Goal: Register for event/course

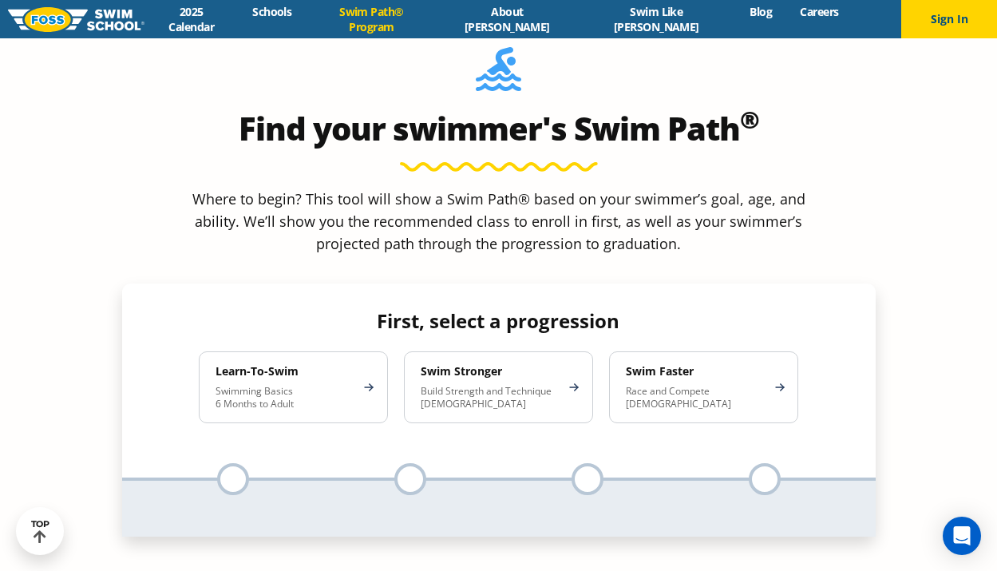
scroll to position [1431, 0]
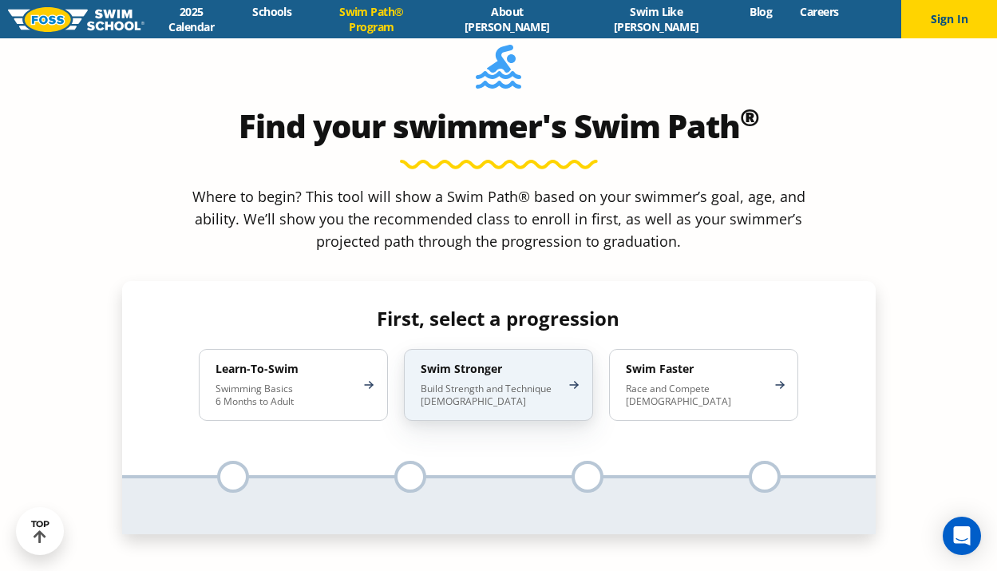
click at [453, 349] on div "Swim Stronger Build Strength and Technique [DEMOGRAPHIC_DATA]" at bounding box center [498, 385] width 189 height 72
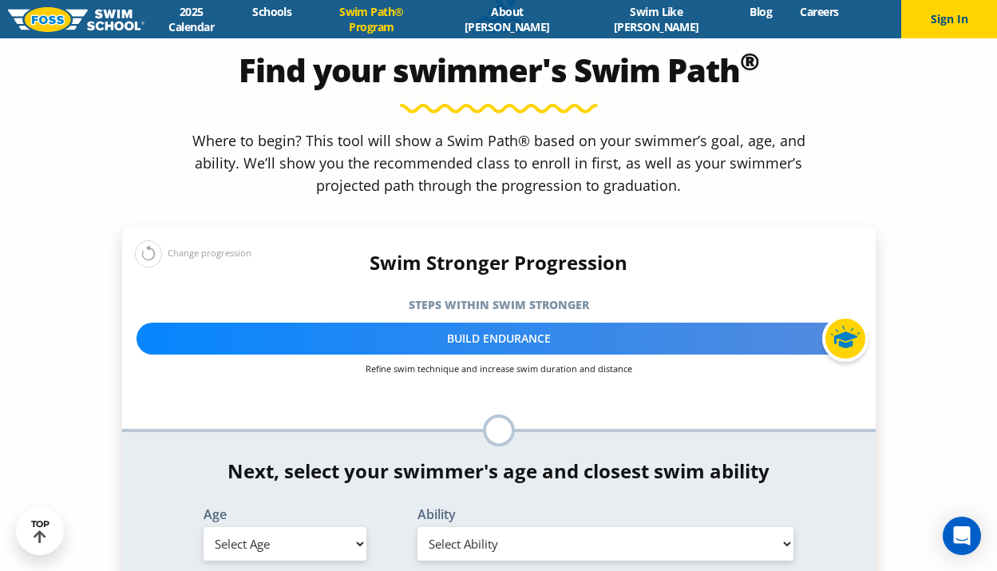
scroll to position [1499, 0]
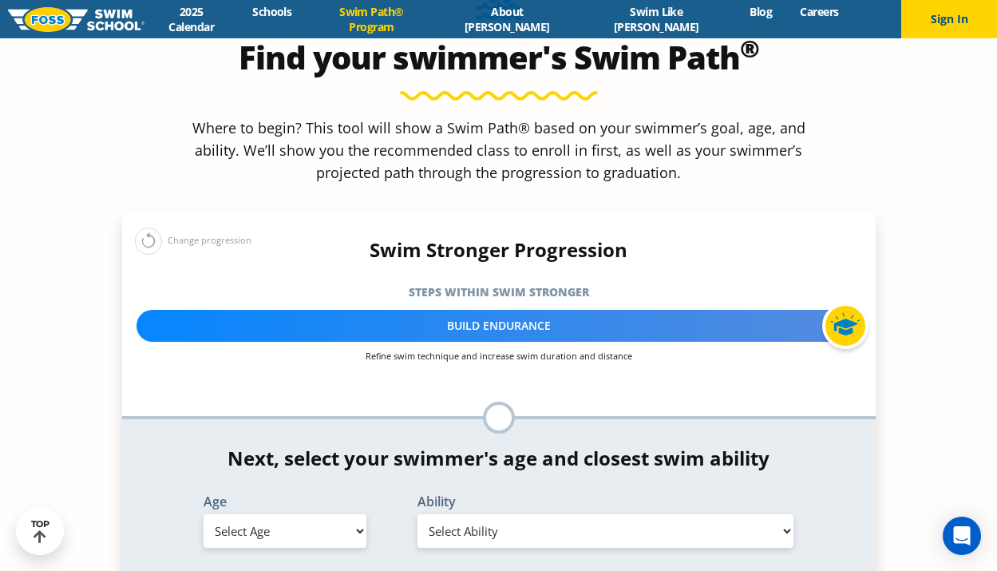
click at [353, 514] on select "Select Age 6 months - 1 year 1 year 2 years 3 years 4 years 5 years 6 years 7 y…" at bounding box center [284, 531] width 163 height 34
select select "10-years-"
click at [203, 514] on select "Select Age 6 months - 1 year 1 year 2 years 3 years 4 years 5 years 6 years 7 y…" at bounding box center [284, 531] width 163 height 34
click at [502, 514] on select "Select Ability First in-water experience When in the water, reliant on a life j…" at bounding box center [605, 531] width 377 height 34
select select "10-years--able-to-swim-each-stroke---front-crawl-and-backstroke-60-ft-and-breas…"
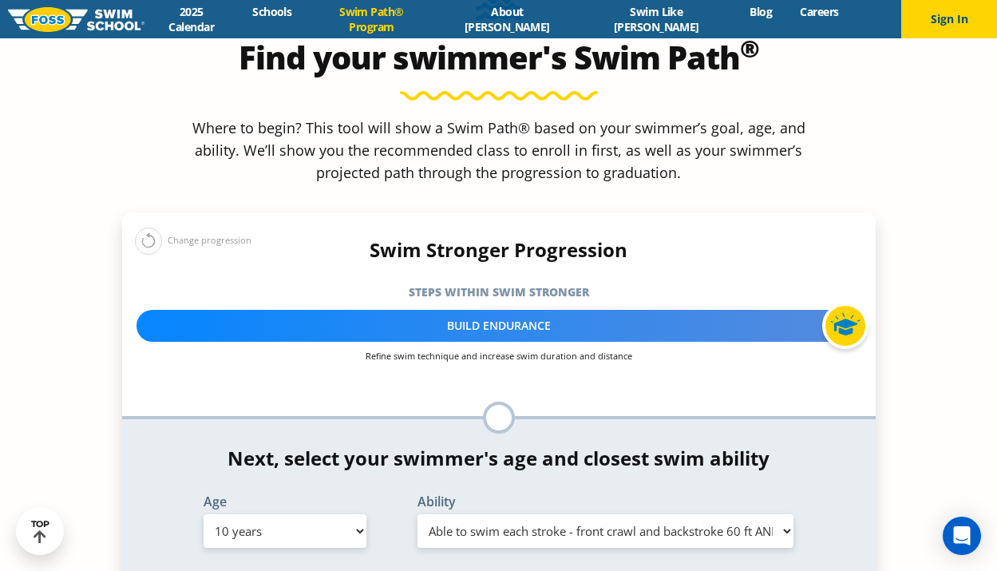
click at [417, 514] on select "Select Ability First in-water experience When in the water, reliant on a life j…" at bounding box center [605, 531] width 377 height 34
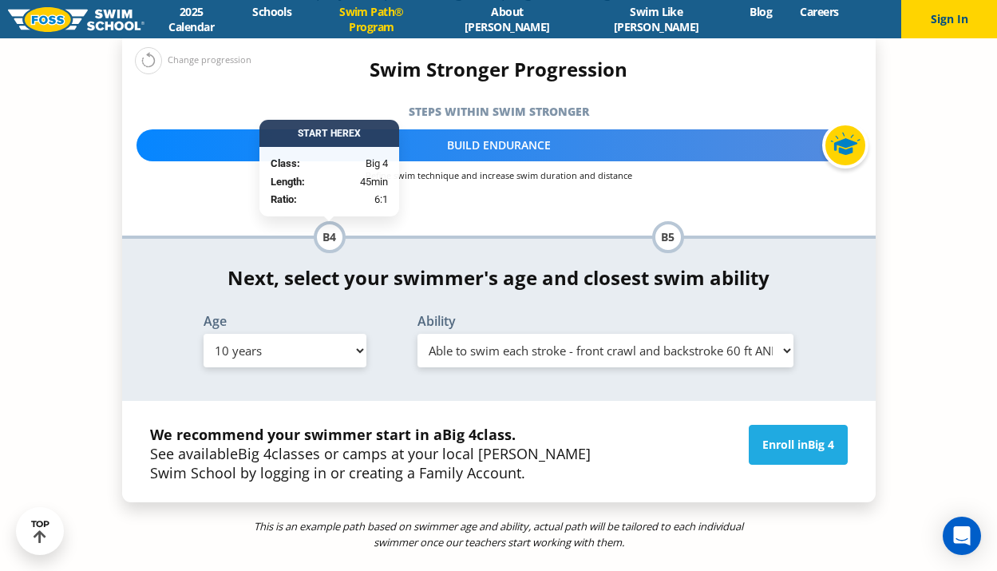
scroll to position [1667, 0]
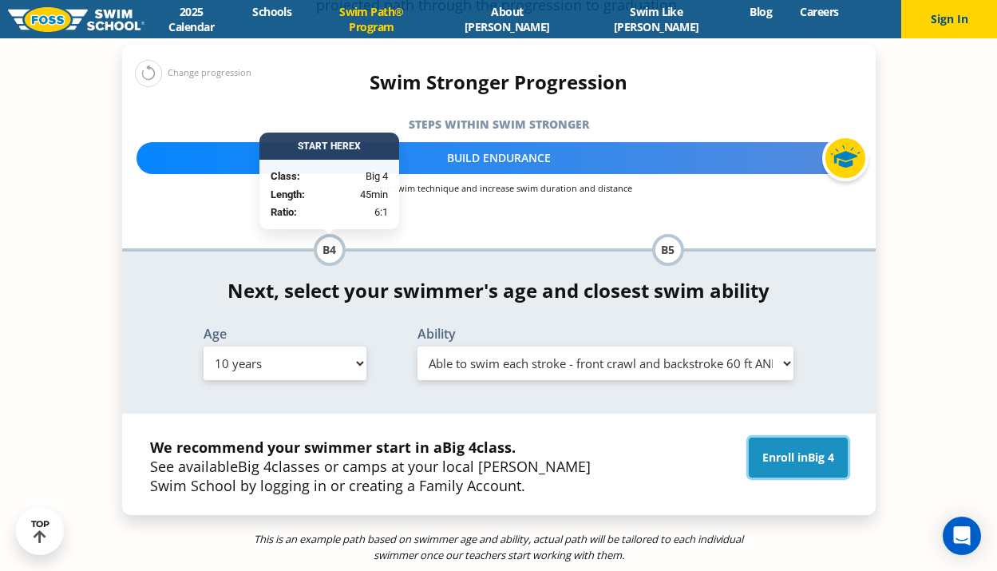
click at [784, 437] on link "Enroll in Big 4" at bounding box center [797, 457] width 99 height 40
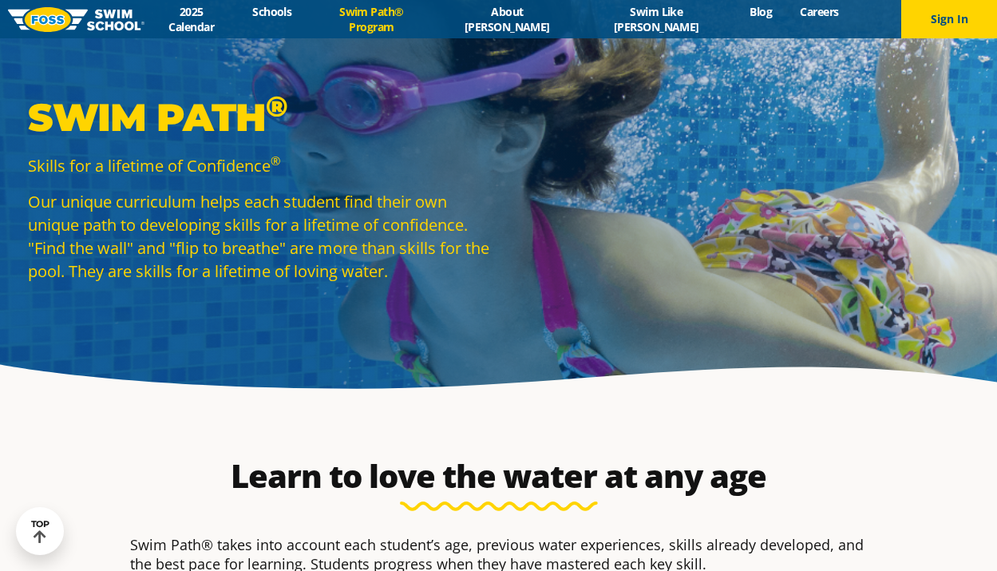
select select "10-years-"
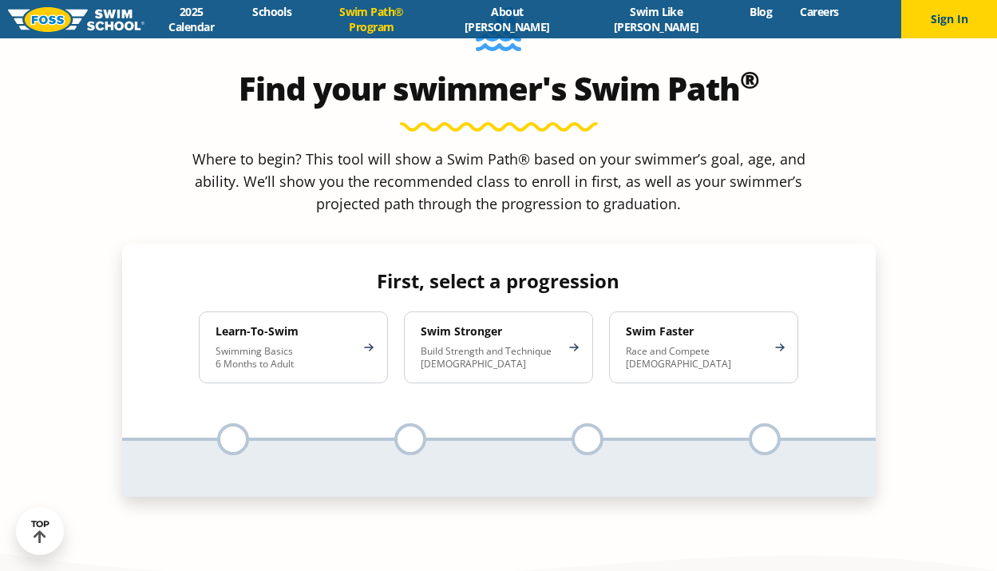
scroll to position [1424, 0]
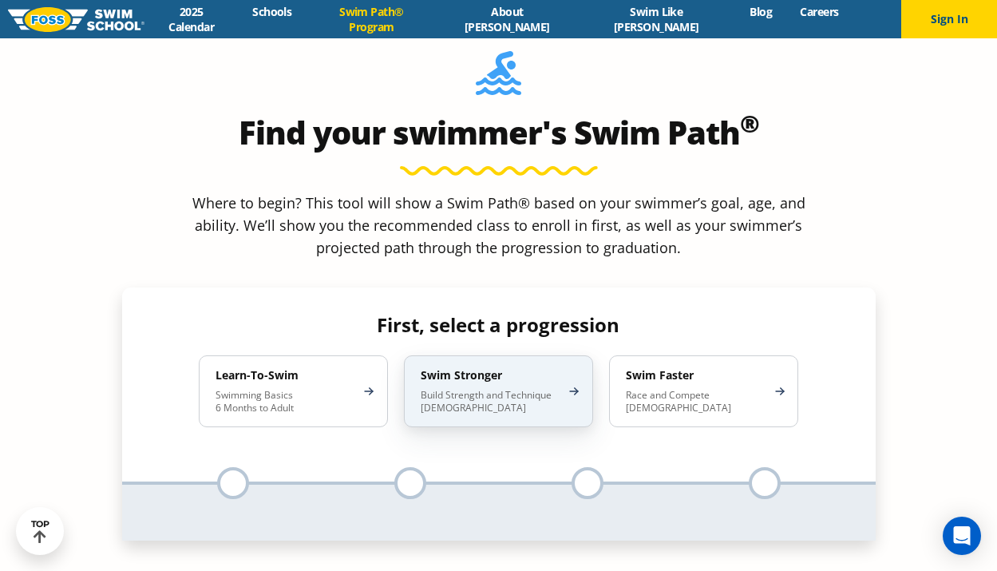
click at [576, 355] on div "Swim Stronger Build Strength and Technique [DEMOGRAPHIC_DATA]" at bounding box center [498, 391] width 189 height 72
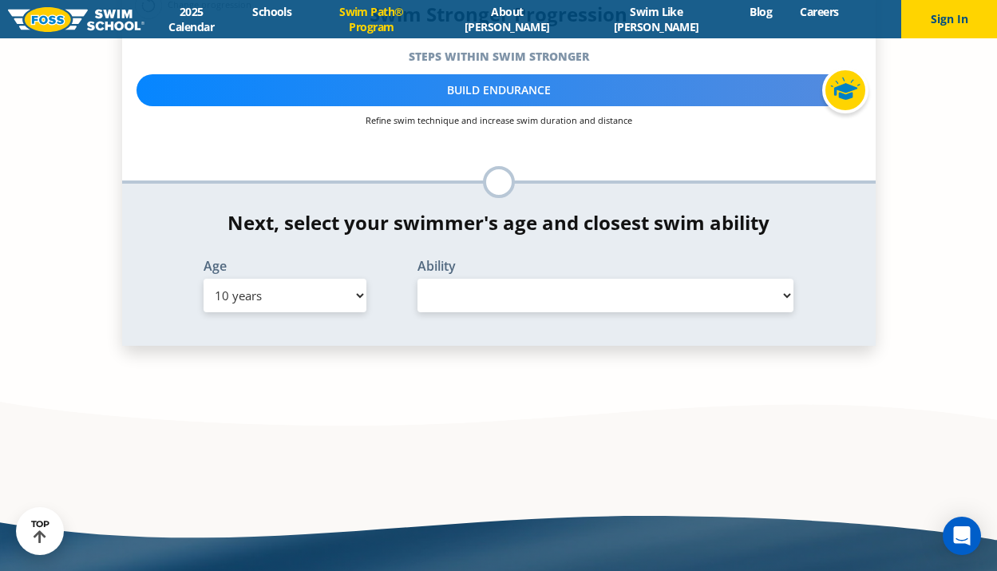
scroll to position [1674, 0]
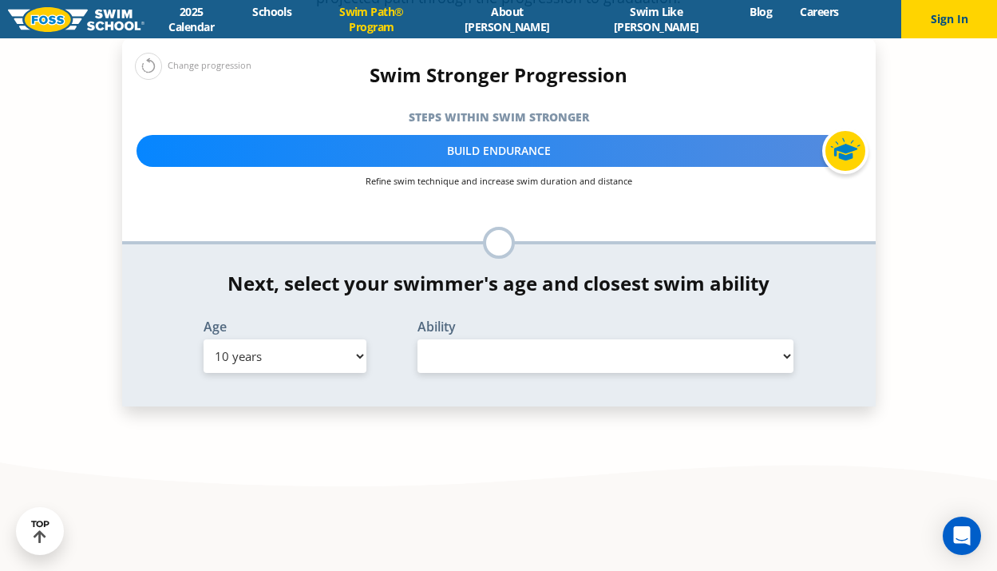
click at [430, 339] on select "Select Ability" at bounding box center [605, 356] width 377 height 34
select select "false"
click at [417, 339] on select "Select Ability" at bounding box center [605, 356] width 377 height 34
click at [788, 339] on select "Select Ability" at bounding box center [605, 356] width 377 height 34
click at [779, 339] on select "Select Ability" at bounding box center [605, 356] width 377 height 34
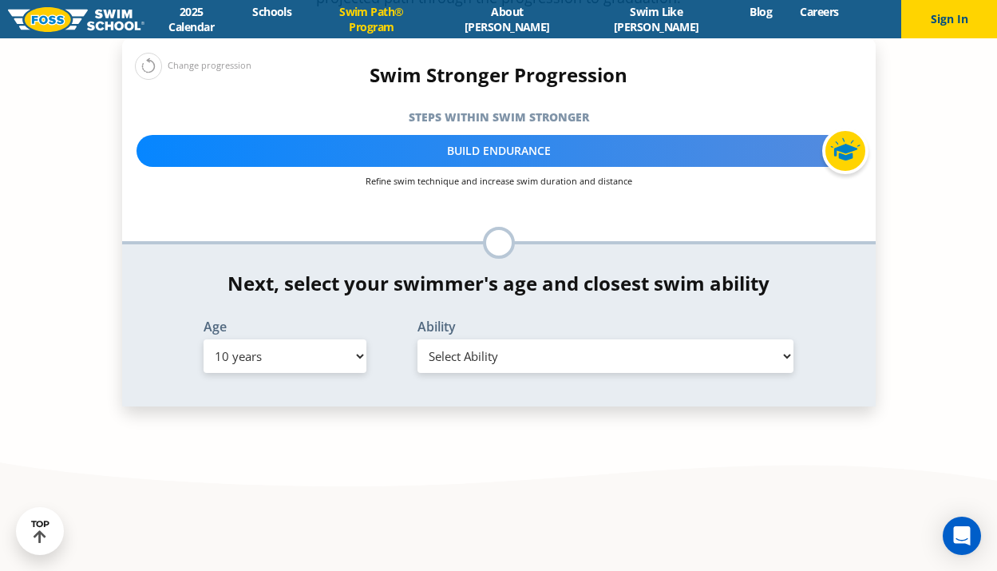
click at [417, 339] on select "Select Ability" at bounding box center [605, 356] width 377 height 34
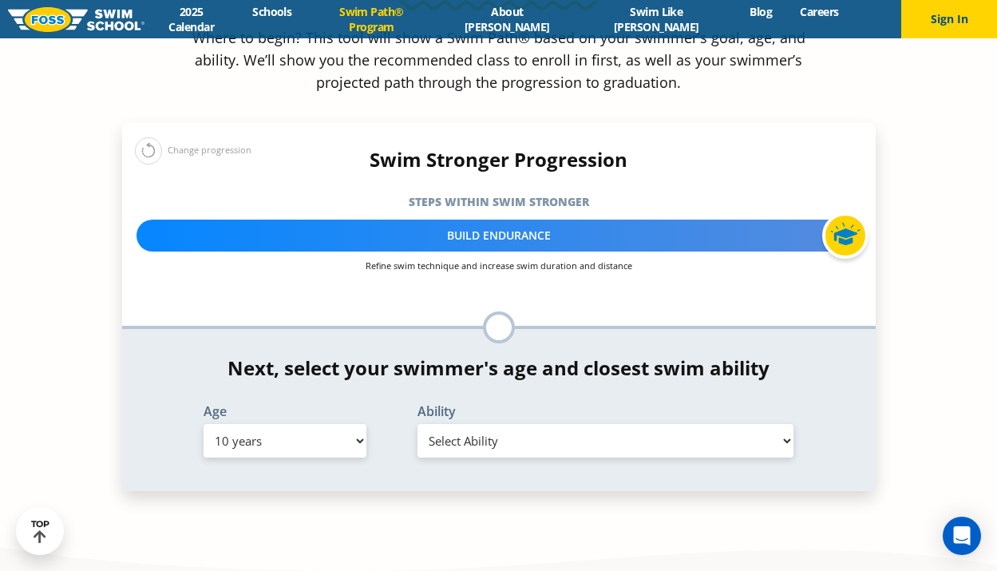
scroll to position [1479, 0]
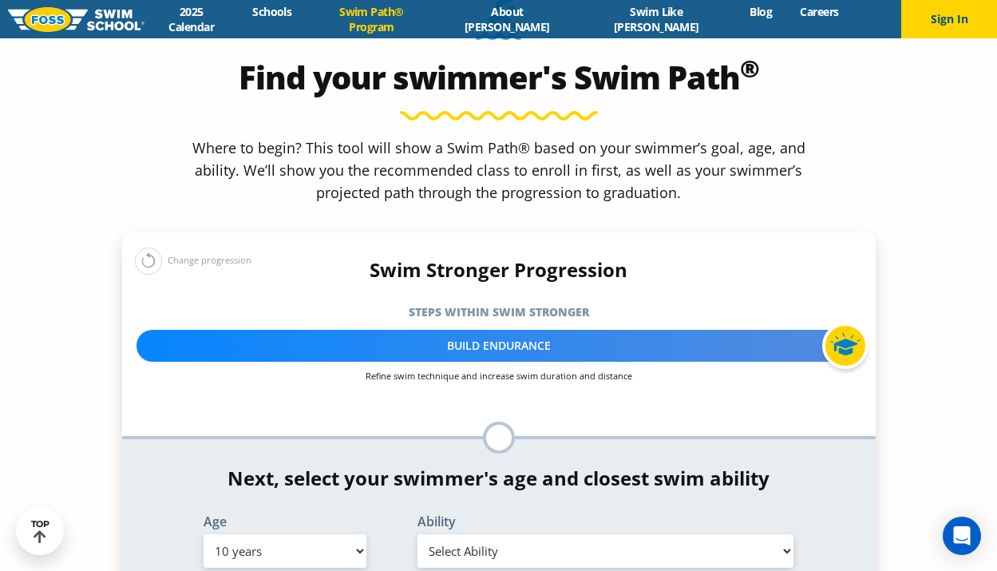
click at [587, 330] on div "Build Endurance" at bounding box center [498, 346] width 725 height 32
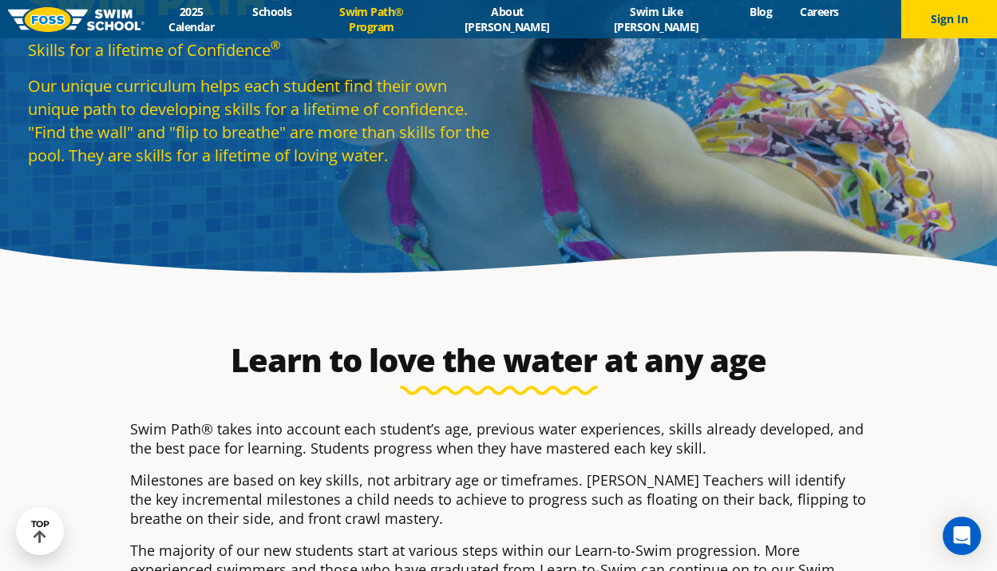
scroll to position [0, 0]
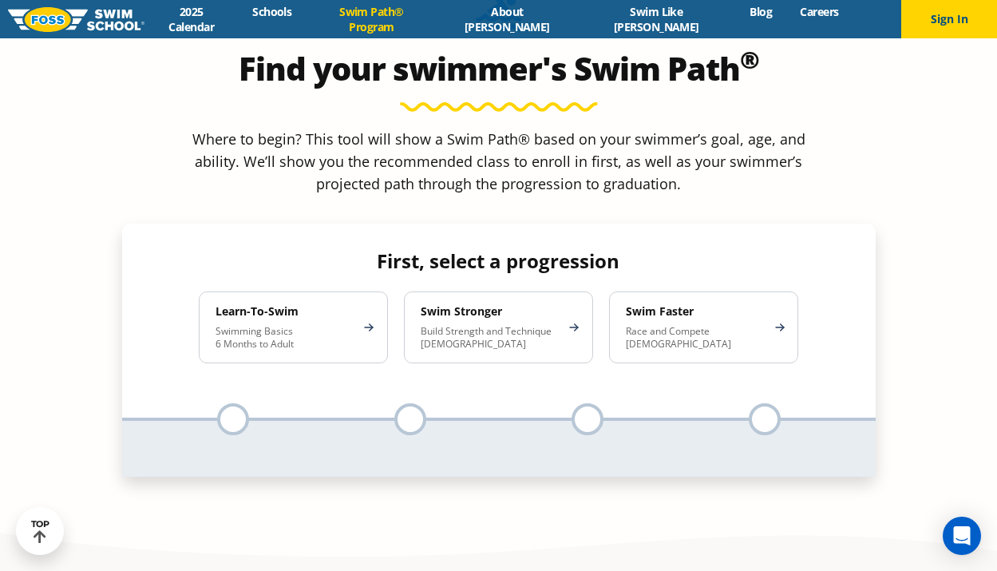
scroll to position [1525, 0]
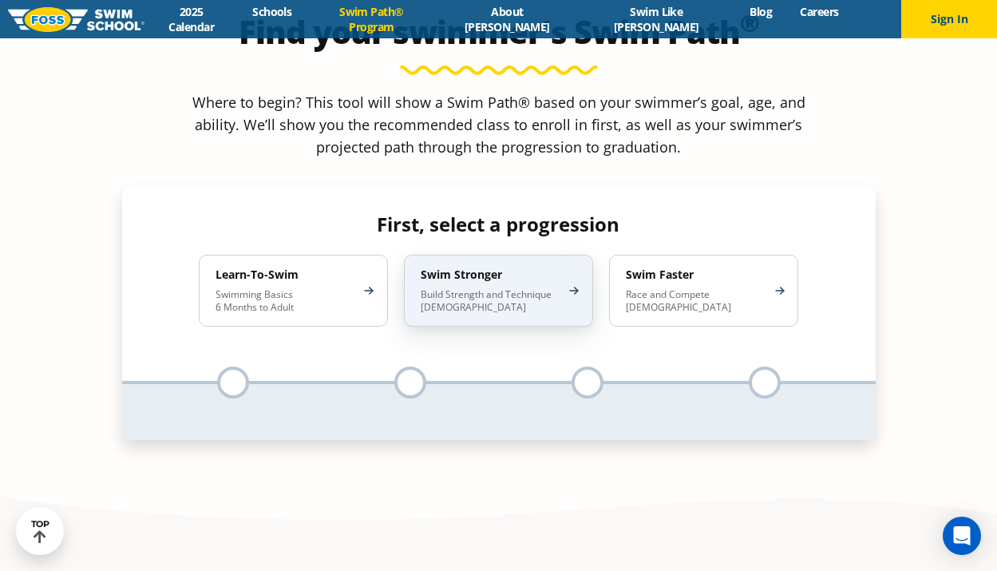
click at [468, 255] on div "Swim Stronger Build Strength and Technique [DEMOGRAPHIC_DATA]" at bounding box center [498, 291] width 189 height 72
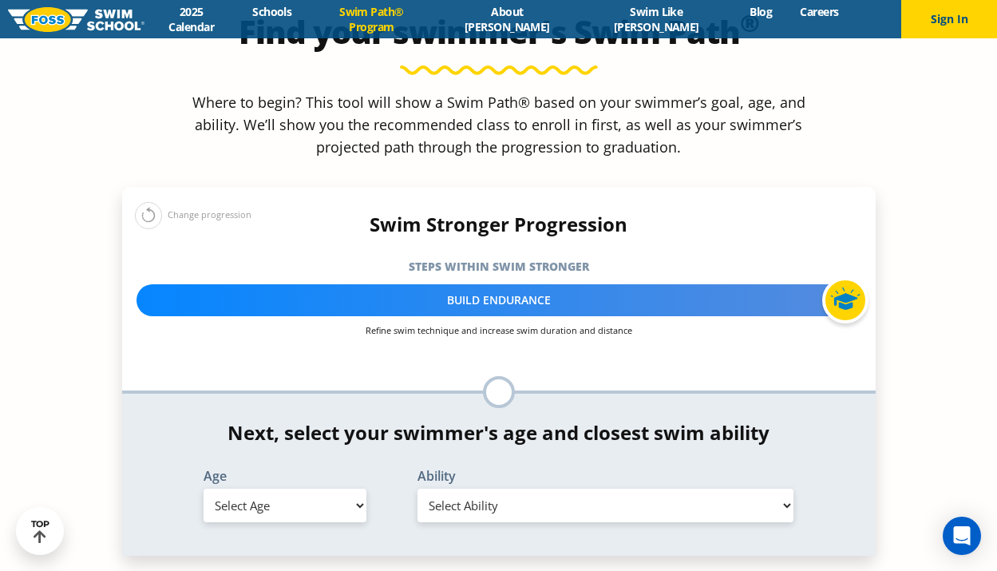
click at [334, 488] on select "Select Age [DEMOGRAPHIC_DATA] months - 1 year 1 year 2 years 3 years 4 years 5 …" at bounding box center [284, 505] width 163 height 34
select select "10-years-"
click at [203, 488] on select "Select Age [DEMOGRAPHIC_DATA] months - 1 year 1 year 2 years 3 years 4 years 5 …" at bounding box center [284, 505] width 163 height 34
click at [464, 488] on select "Select Ability First in-water experience When in the water, reliant on a life j…" at bounding box center [605, 505] width 377 height 34
click at [417, 488] on select "Select Ability First in-water experience When in the water, reliant on a life j…" at bounding box center [605, 505] width 377 height 34
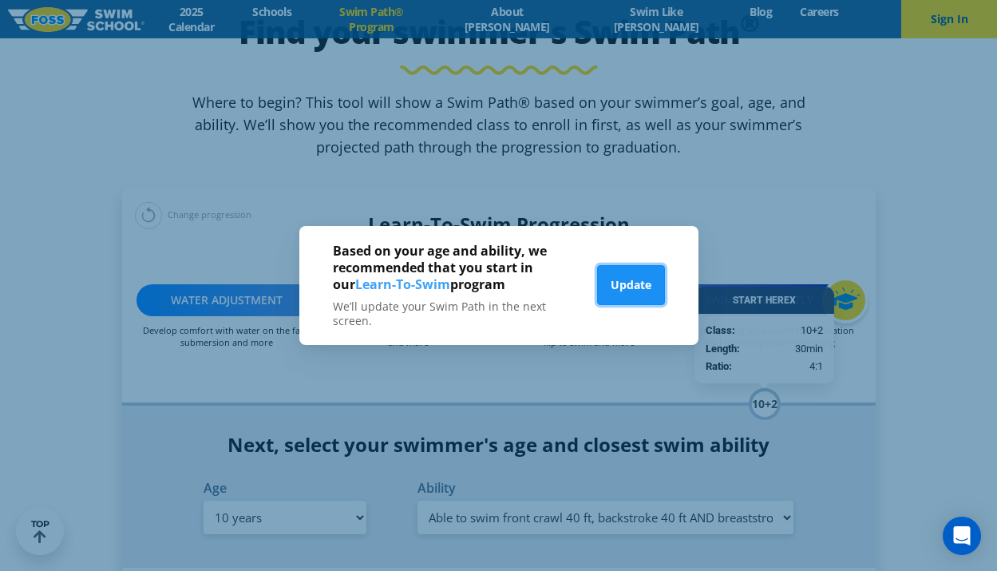
click at [647, 301] on button "Update" at bounding box center [631, 285] width 68 height 40
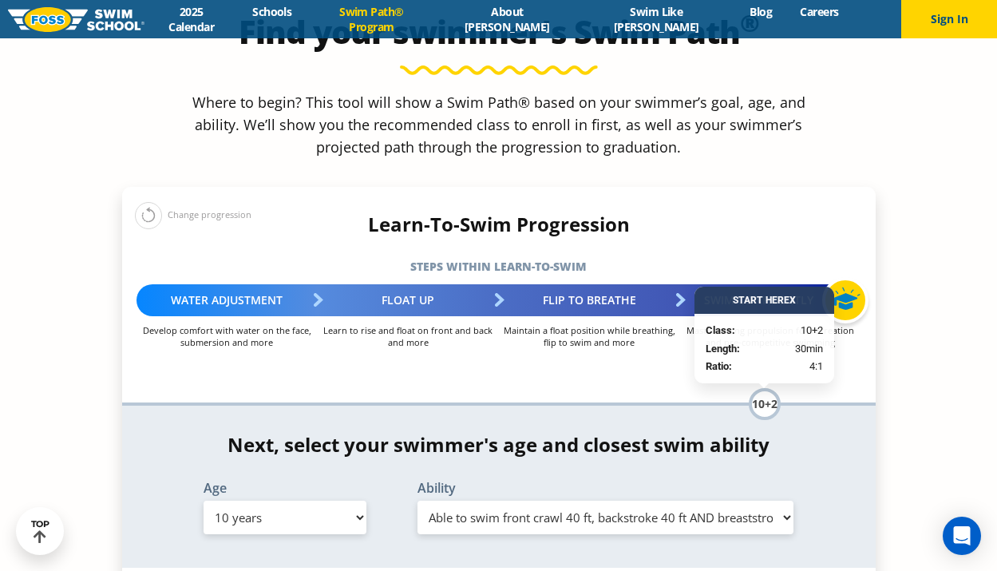
click at [657, 500] on select "Select Ability First in-water experience When in the water, reliant on a life j…" at bounding box center [605, 517] width 377 height 34
select select "10-years--able-to-swim-each-stroke---front-crawl-and-backstroke-60-ft-and-breas…"
click at [417, 500] on select "Select Ability First in-water experience When in the water, reliant on a life j…" at bounding box center [605, 517] width 377 height 34
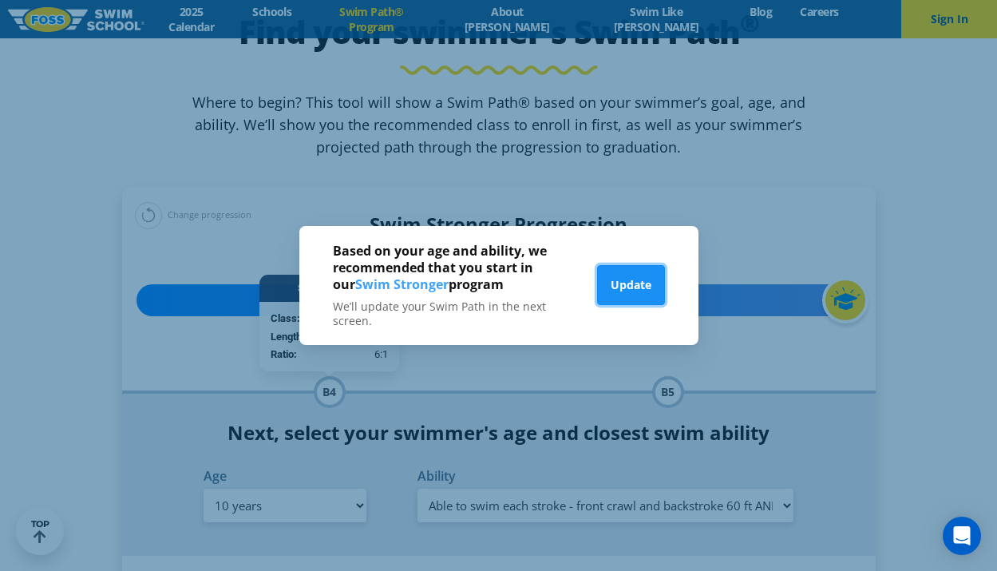
click at [634, 286] on button "Update" at bounding box center [631, 285] width 68 height 40
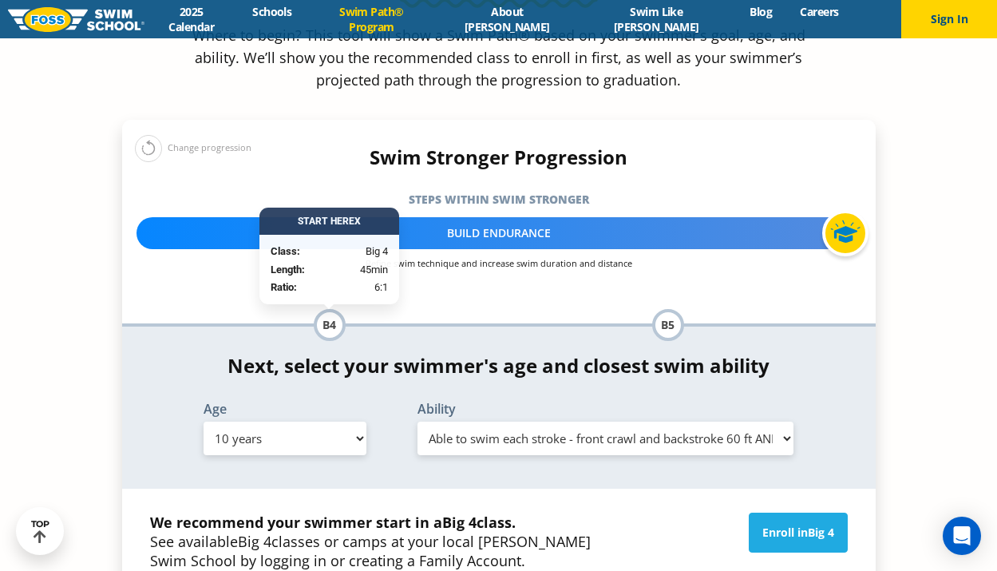
scroll to position [1611, 0]
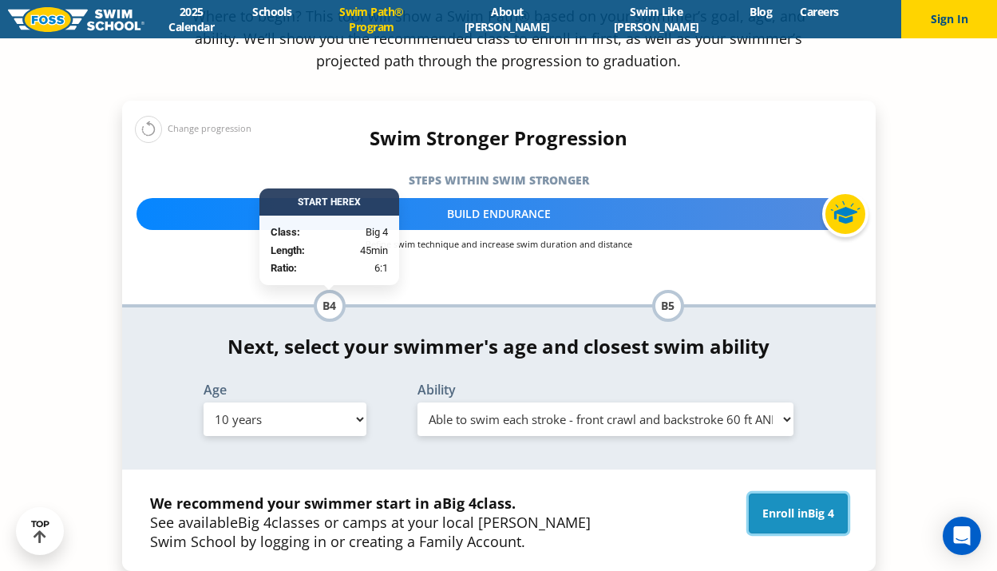
click at [779, 493] on link "Enroll in Big 4" at bounding box center [797, 513] width 99 height 40
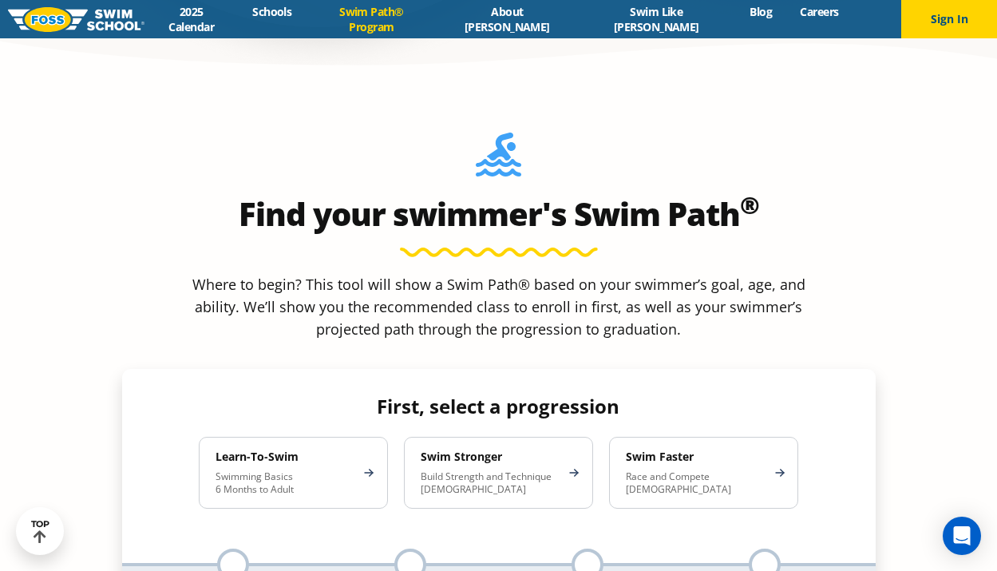
scroll to position [1348, 0]
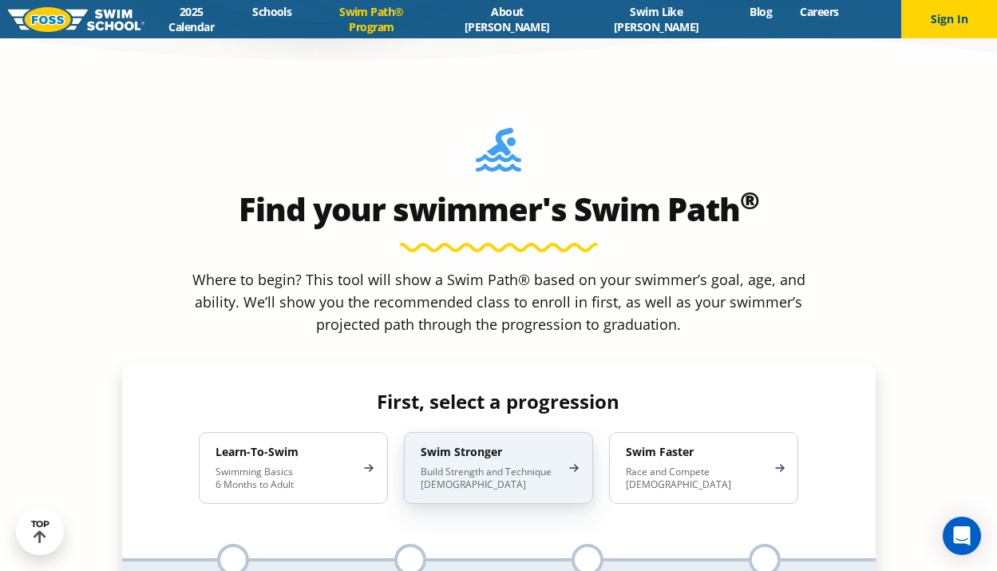
click at [463, 465] on p "Build Strength and Technique 5-13 Years Old" at bounding box center [491, 478] width 140 height 26
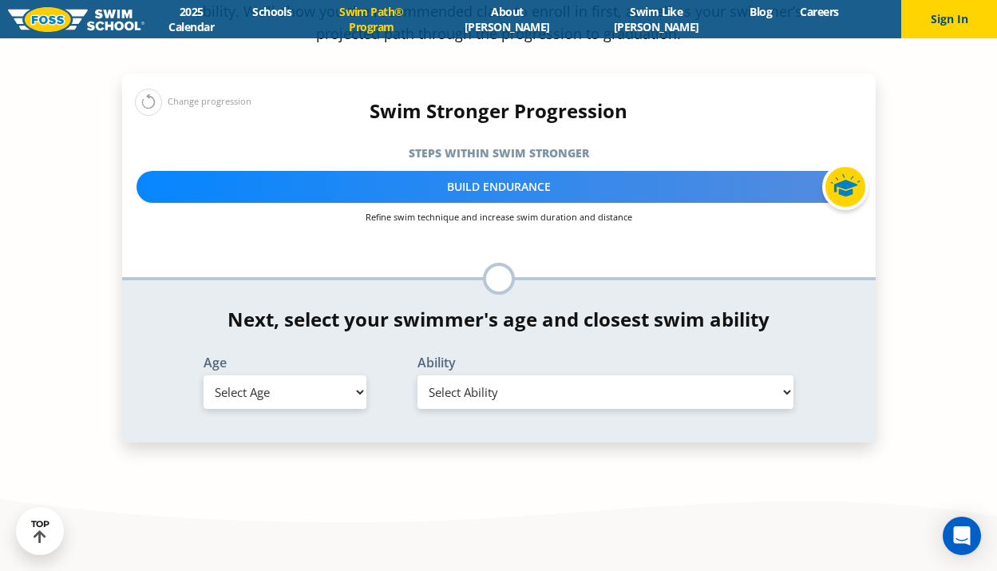
scroll to position [1682, 0]
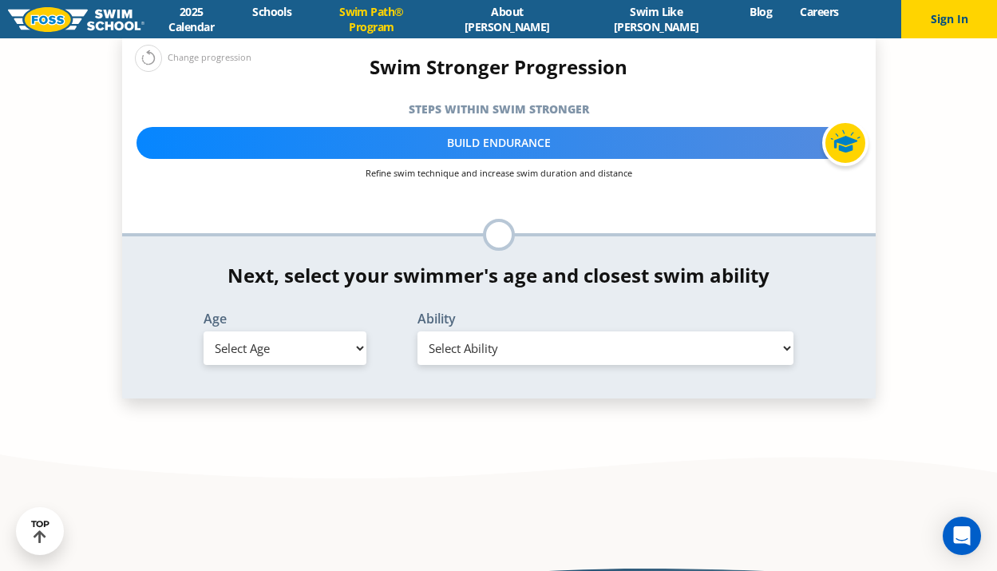
click at [332, 331] on select "Select Age 6 months - 1 year 1 year 2 years 3 years 4 years 5 years 6 years 7 y…" at bounding box center [284, 348] width 163 height 34
select select "10-years-"
click at [203, 331] on select "Select Age 6 months - 1 year 1 year 2 years 3 years 4 years 5 years 6 years 7 y…" at bounding box center [284, 348] width 163 height 34
click at [510, 331] on select "Select Ability First in-water experience When in the water, reliant on a life j…" at bounding box center [605, 348] width 377 height 34
select select "10-years--able-to-swim-each-stroke---front-crawl-and-backstroke-60-ft-and-breas…"
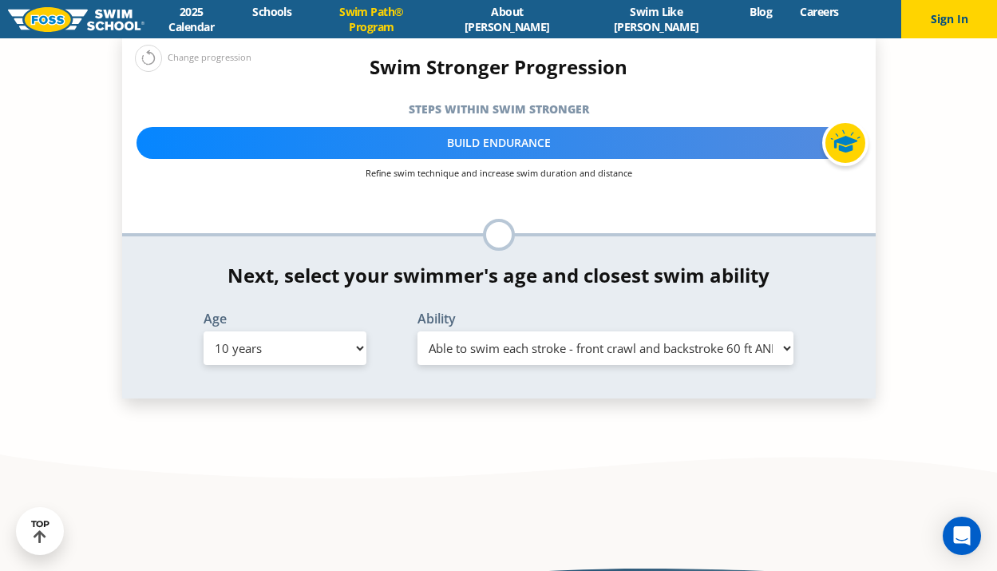
click at [417, 331] on select "Select Ability First in-water experience When in the water, reliant on a life j…" at bounding box center [605, 348] width 377 height 34
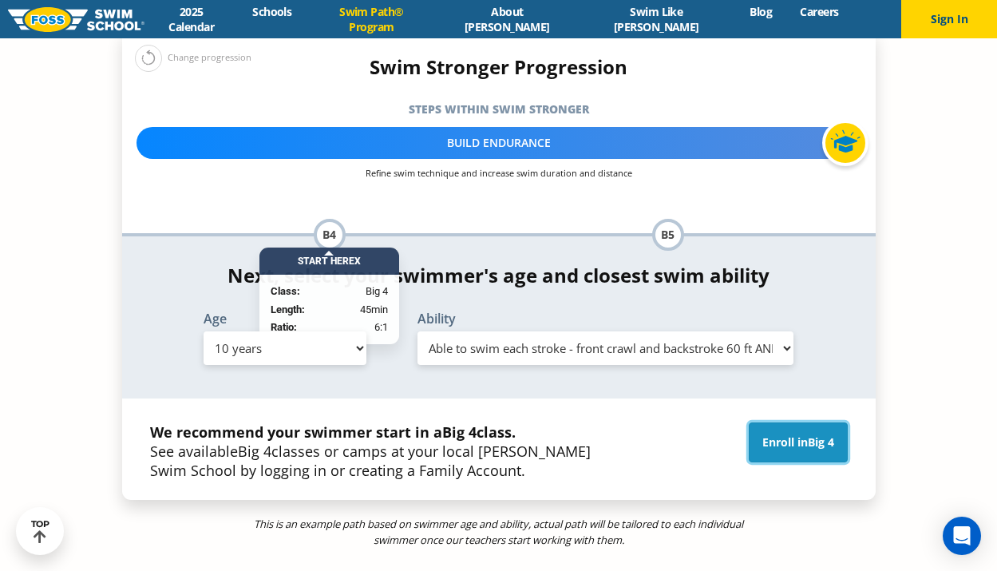
click at [771, 422] on link "Enroll in Big 4" at bounding box center [797, 442] width 99 height 40
